Goal: Information Seeking & Learning: Learn about a topic

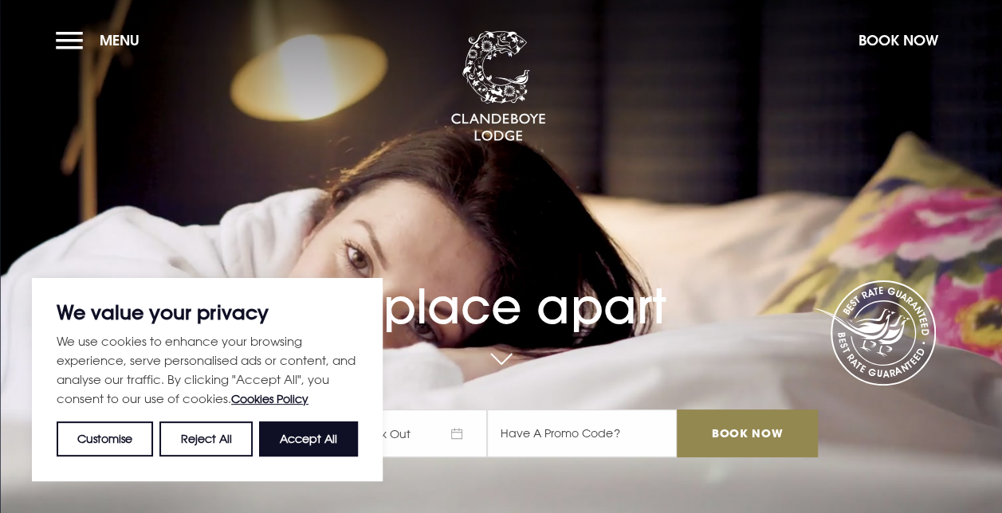
click at [87, 57] on button "Menu" at bounding box center [102, 40] width 92 height 34
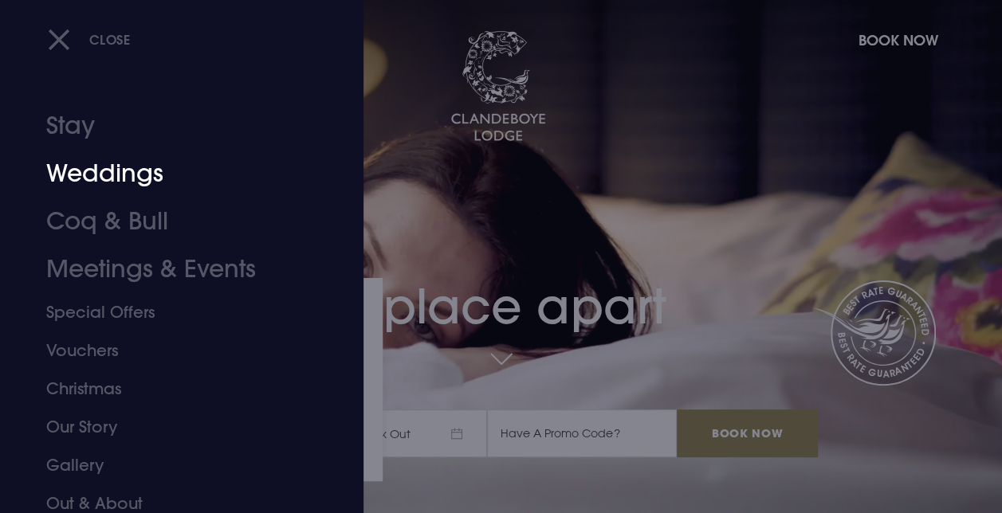
drag, startPoint x: 128, startPoint y: 175, endPoint x: 588, endPoint y: 254, distance: 466.8
click at [127, 174] on link "Weddings" at bounding box center [171, 174] width 250 height 48
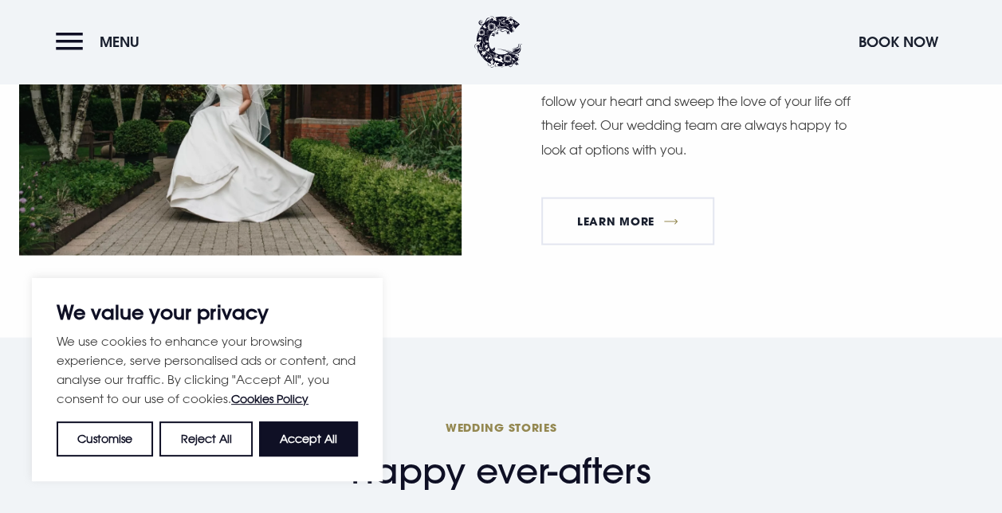
scroll to position [4225, 0]
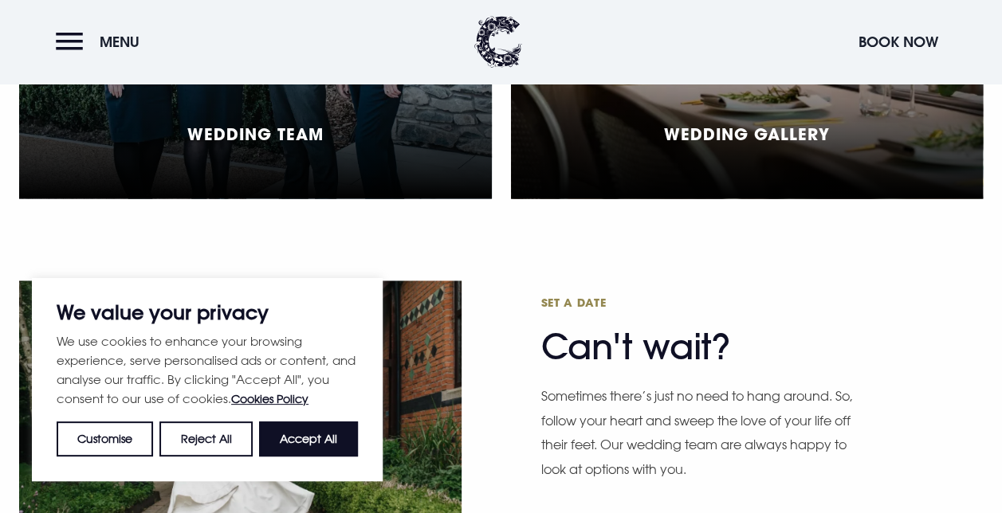
click at [741, 185] on div "Wedding Gallery" at bounding box center [747, 21] width 473 height 356
